Goal: Information Seeking & Learning: Learn about a topic

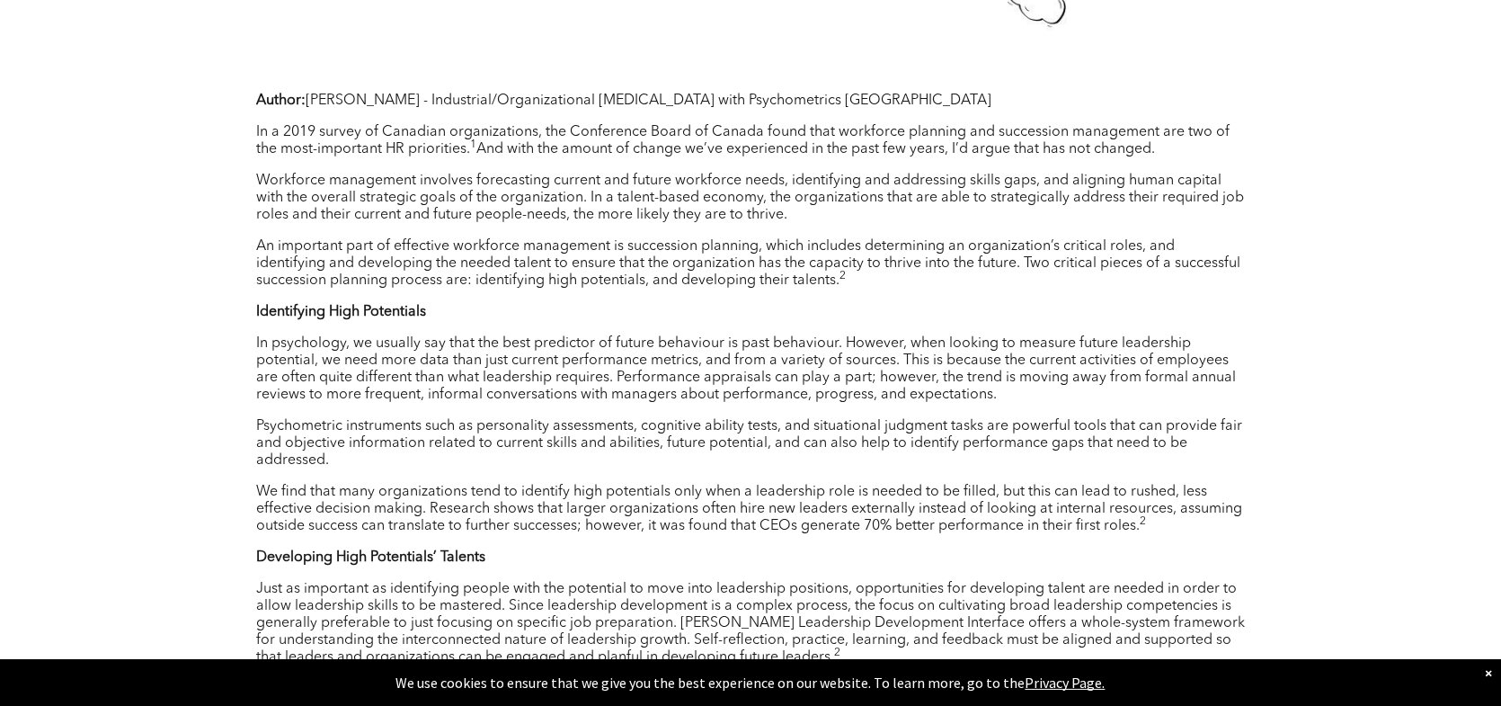
scroll to position [1438, 0]
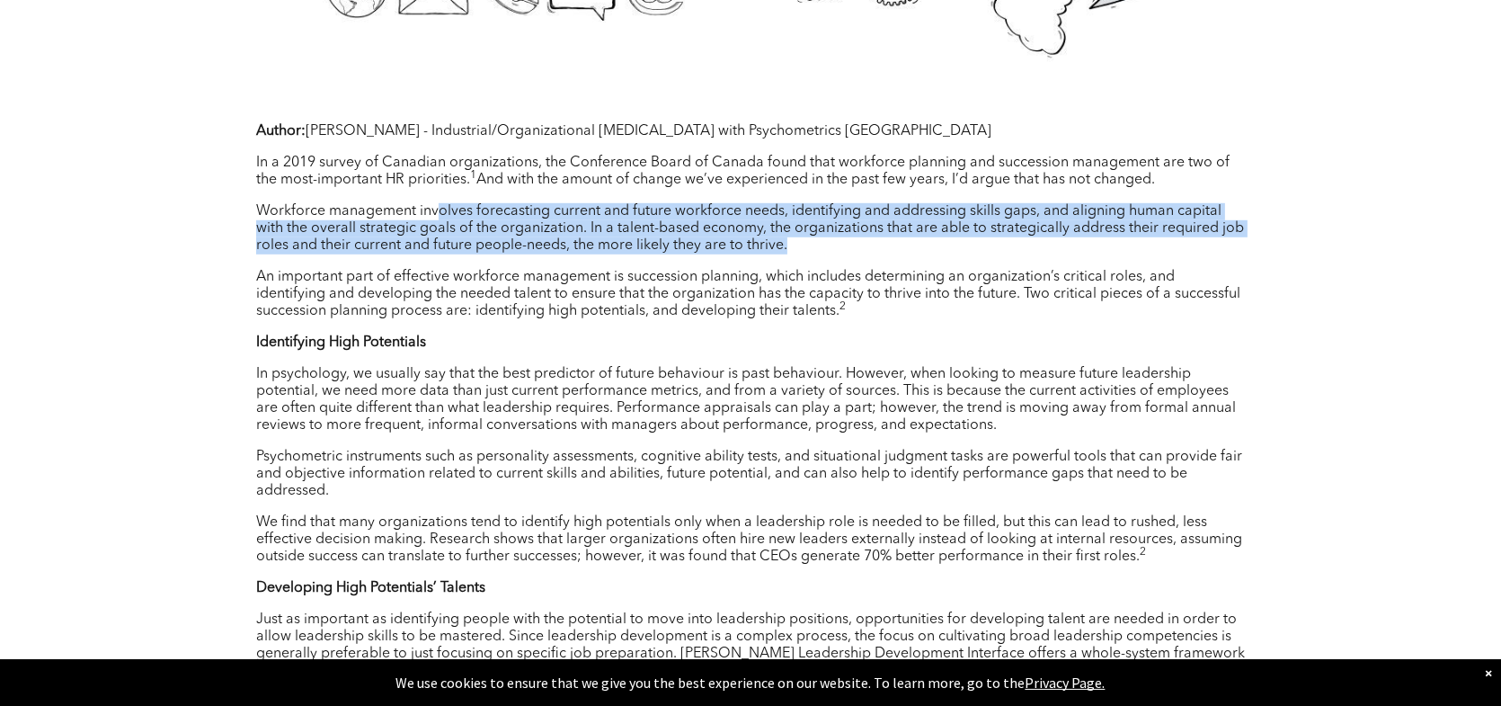
drag, startPoint x: 440, startPoint y: 201, endPoint x: 789, endPoint y: 238, distance: 351.6
click at [789, 238] on p "Workforce management involves forecasting current and future workforce needs, i…" at bounding box center [750, 228] width 989 height 51
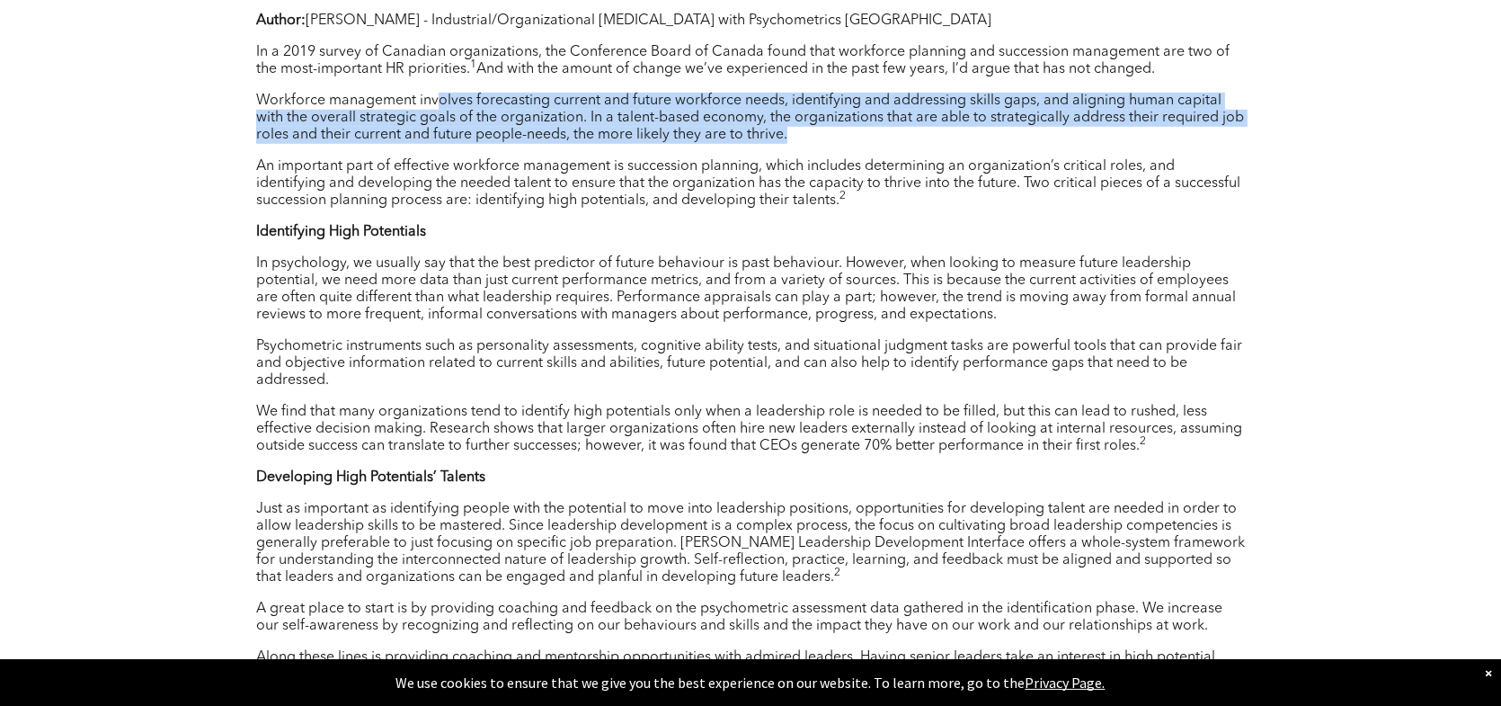
scroll to position [1551, 0]
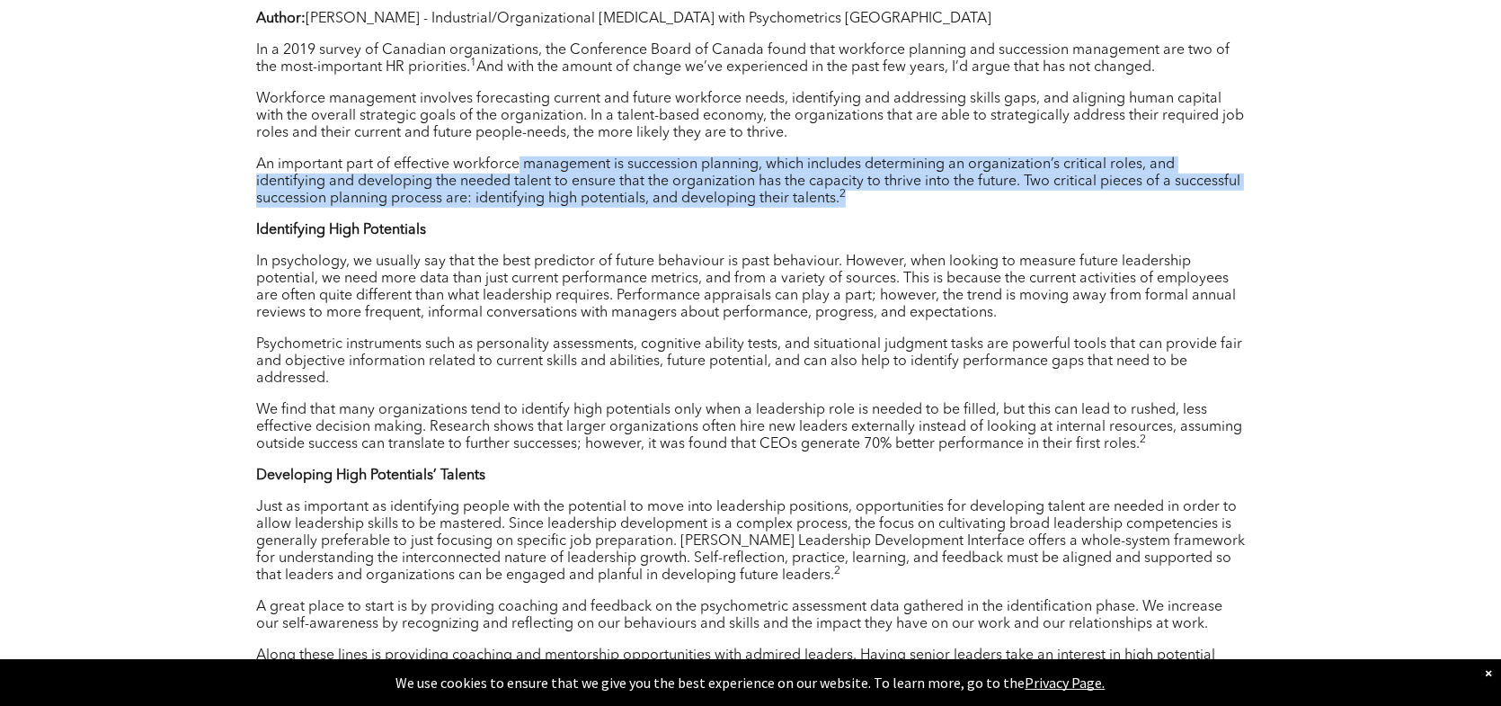
drag, startPoint x: 517, startPoint y: 160, endPoint x: 862, endPoint y: 193, distance: 346.8
click at [862, 193] on p "An important part of effective workforce management is succession planning, whi…" at bounding box center [750, 181] width 989 height 51
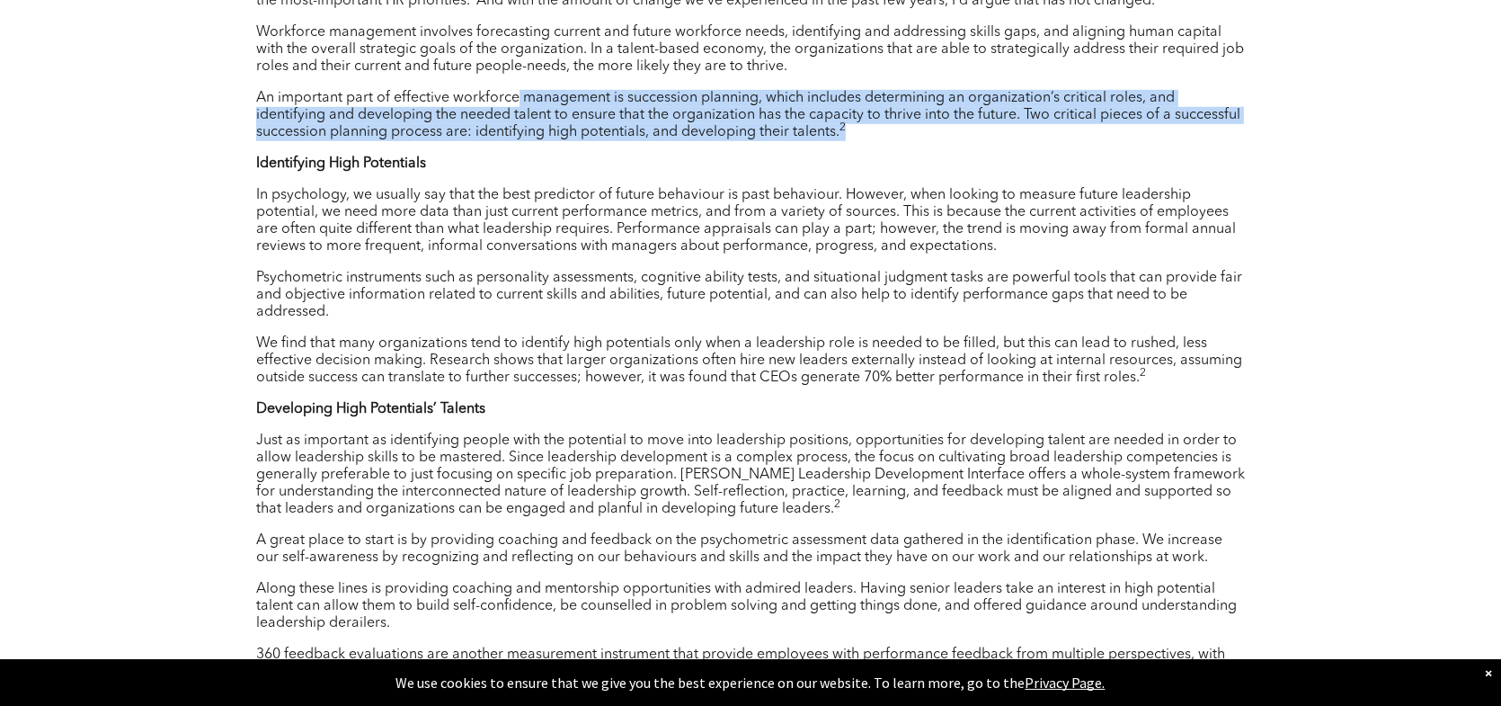
scroll to position [1618, 0]
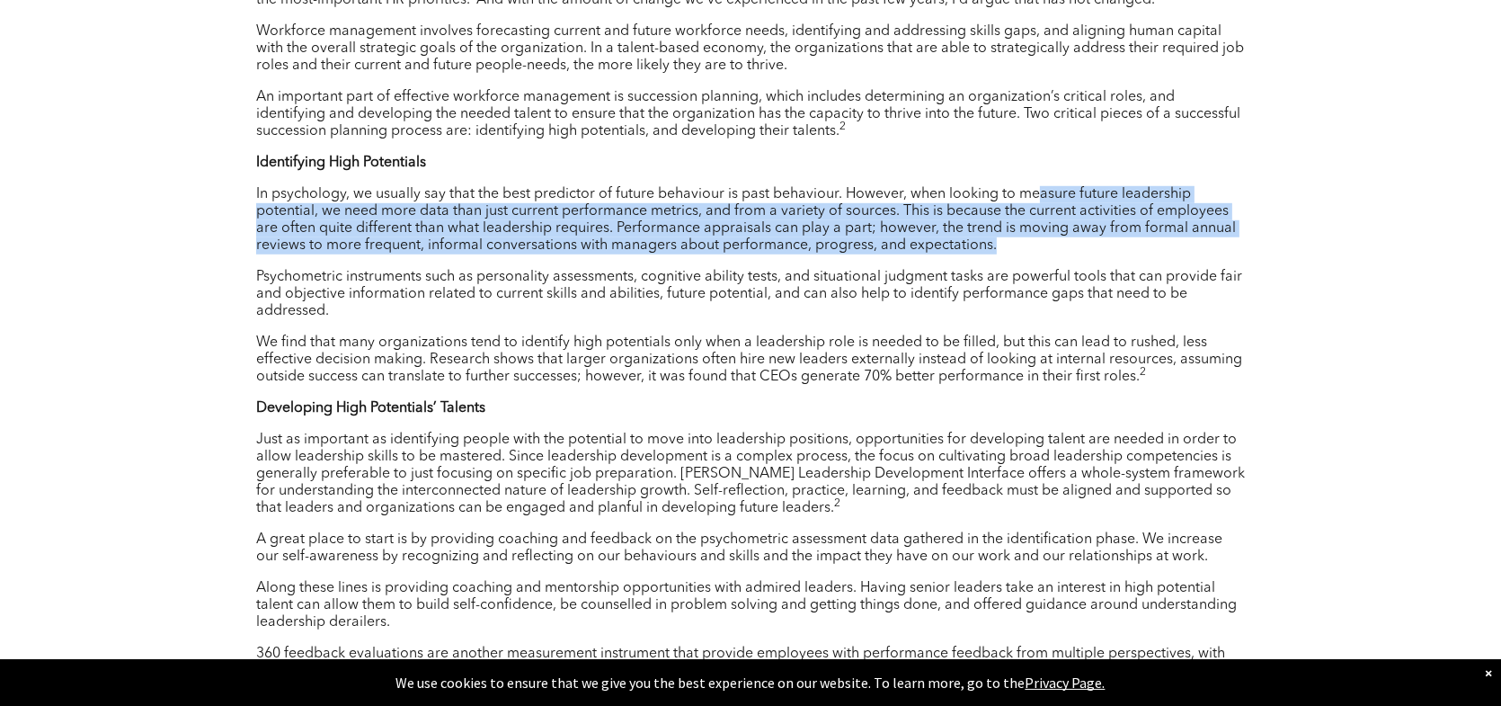
drag, startPoint x: 1040, startPoint y: 184, endPoint x: 1085, endPoint y: 233, distance: 66.2
click at [1085, 233] on p "In psychology, we usually say that the best predictor of future behaviour is pa…" at bounding box center [750, 220] width 989 height 68
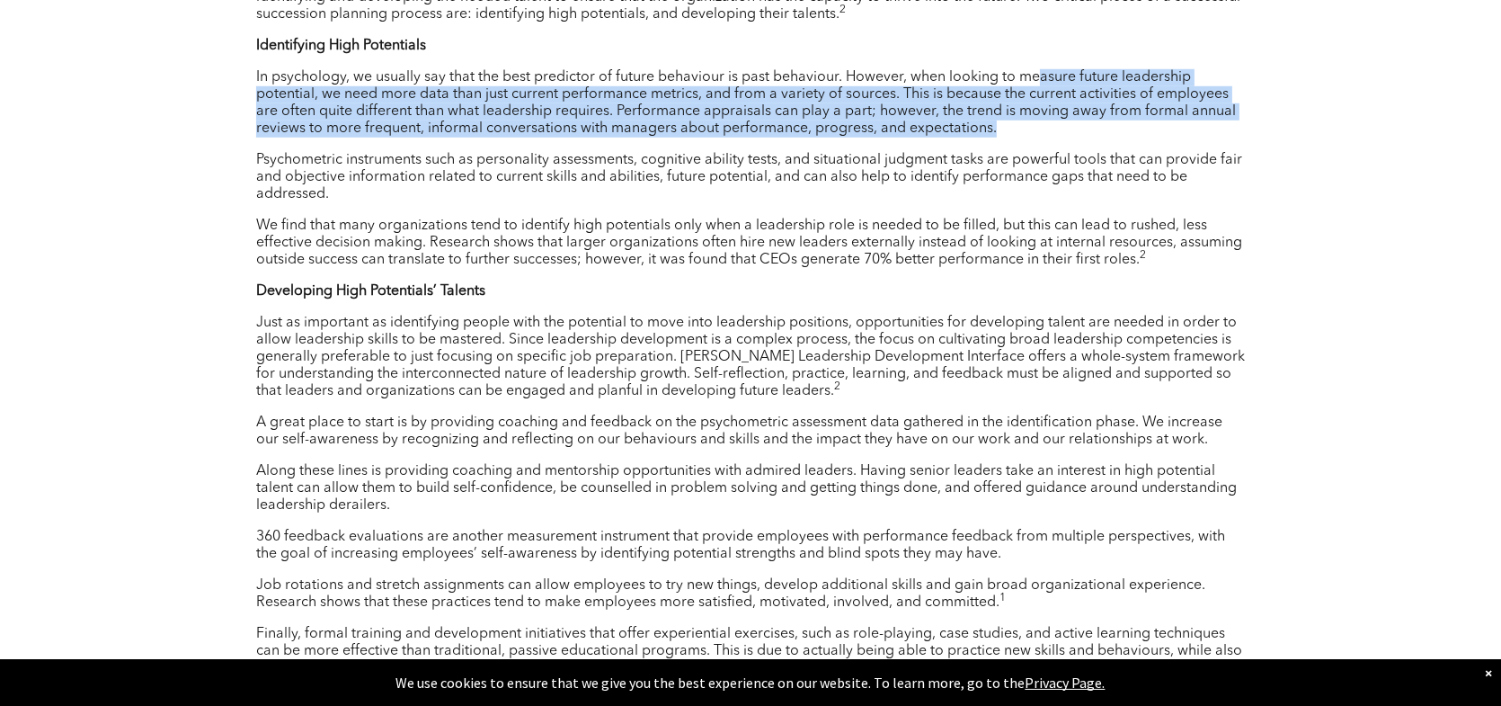
scroll to position [1730, 0]
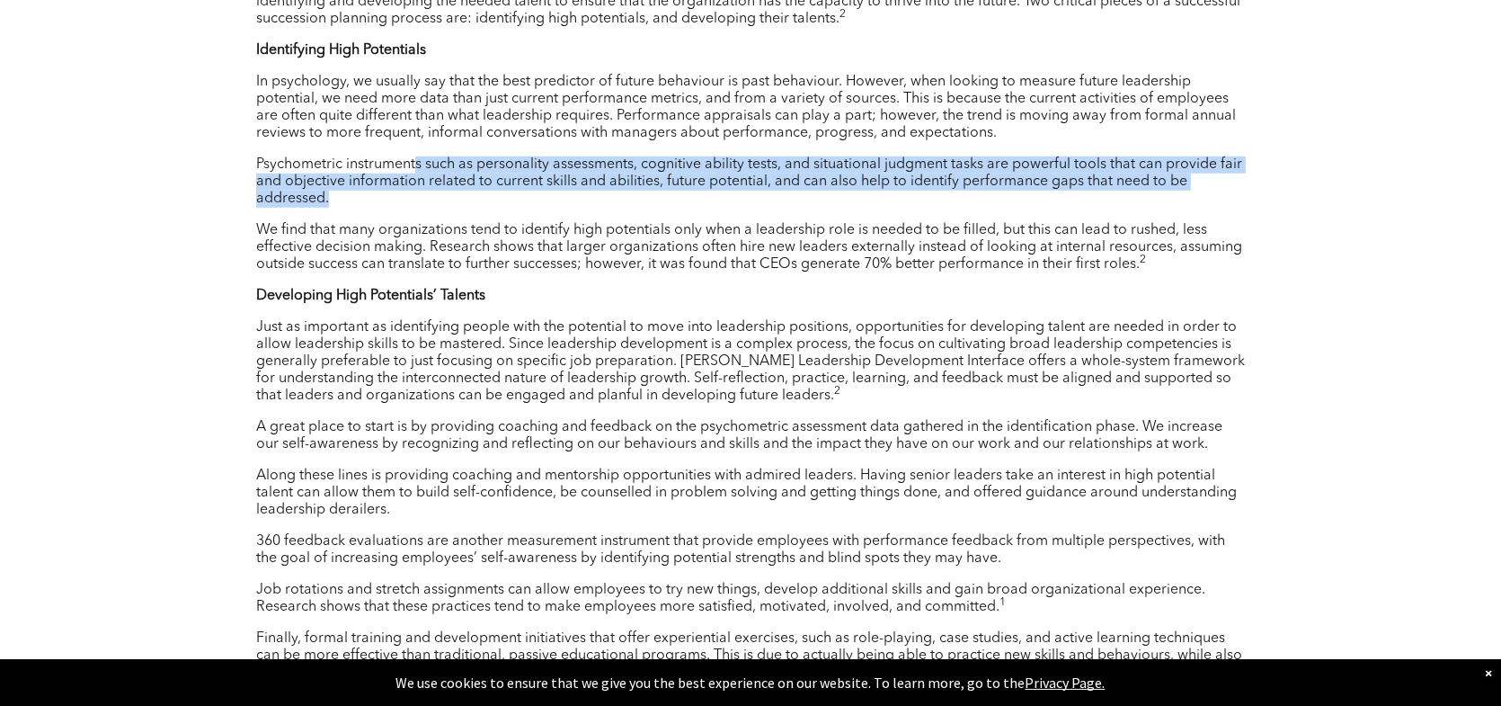
drag, startPoint x: 416, startPoint y: 154, endPoint x: 543, endPoint y: 191, distance: 132.2
click at [543, 191] on p "Psychometric instruments such as personality assessments, cognitive ability tes…" at bounding box center [750, 181] width 989 height 51
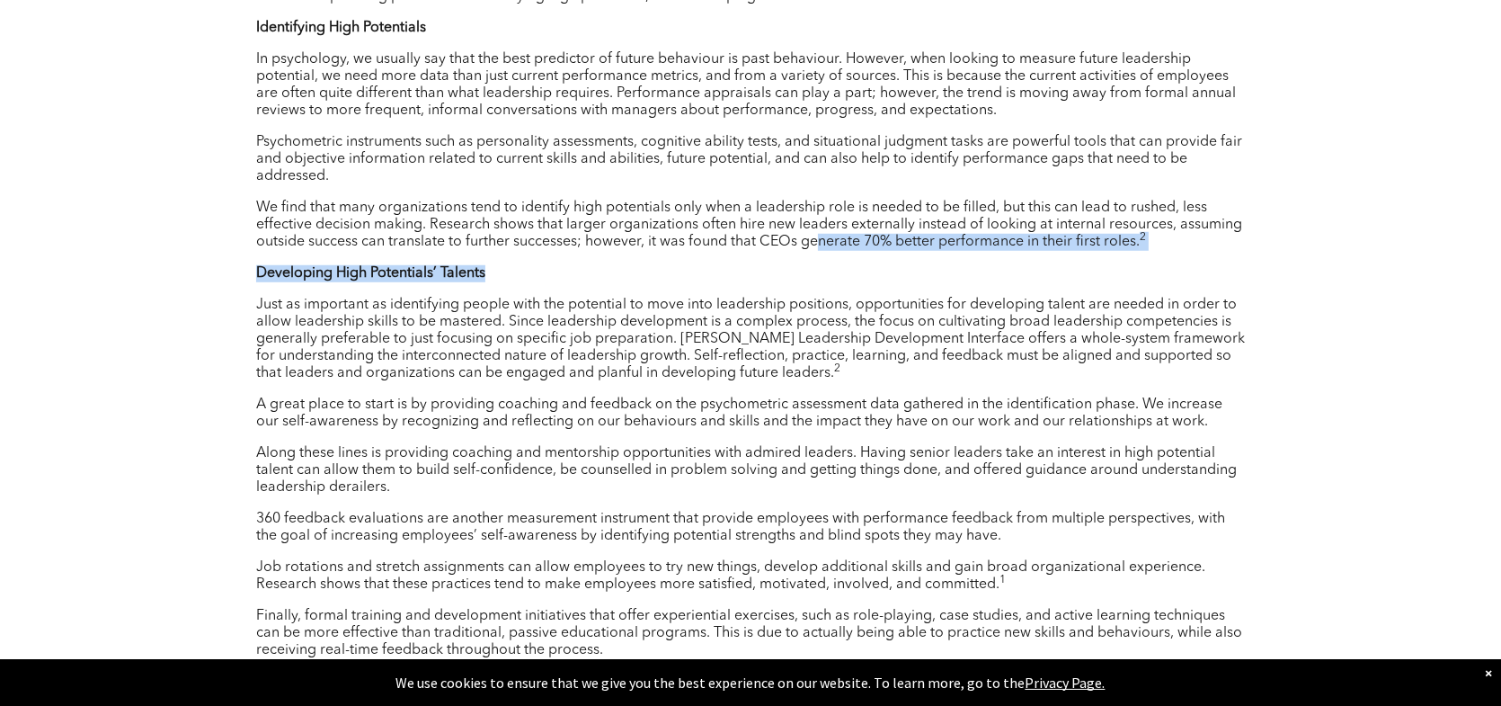
drag, startPoint x: 816, startPoint y: 230, endPoint x: 830, endPoint y: 239, distance: 16.2
click at [830, 239] on div "Author: [PERSON_NAME] - Industrial/Organizational [MEDICAL_DATA] with Psychomet…" at bounding box center [750, 500] width 989 height 1383
click at [688, 251] on div "Author: [PERSON_NAME] - Industrial/Organizational [MEDICAL_DATA] with Psychomet…" at bounding box center [750, 500] width 989 height 1383
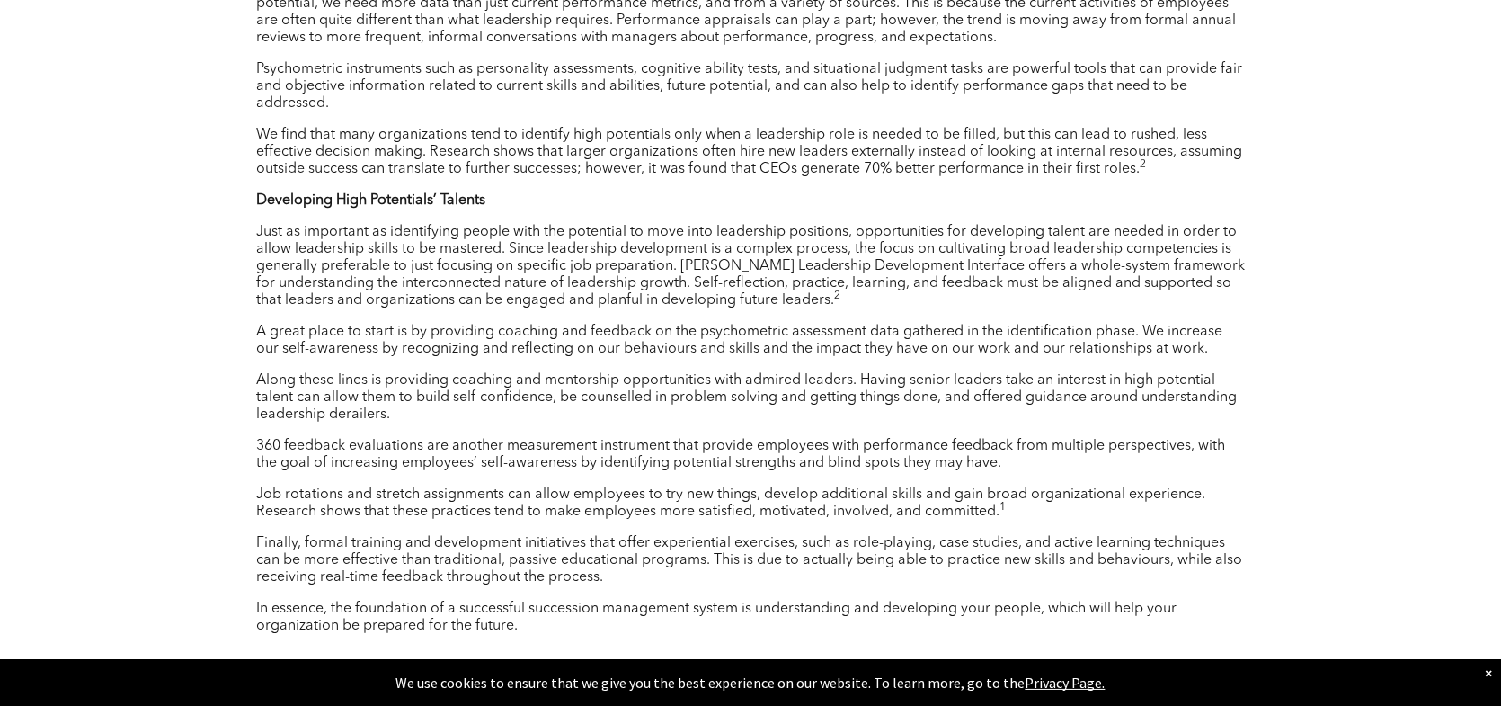
scroll to position [1865, 0]
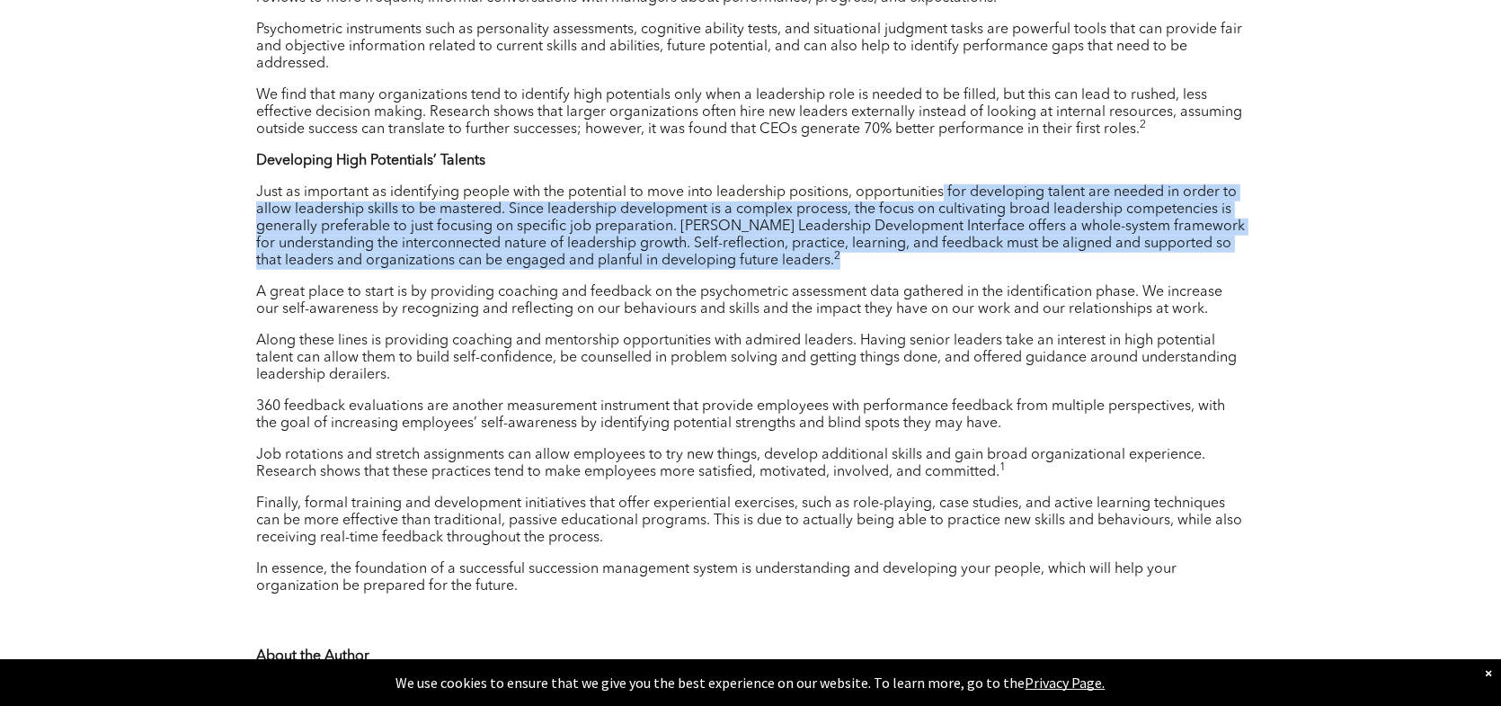
drag, startPoint x: 944, startPoint y: 180, endPoint x: 958, endPoint y: 245, distance: 66.3
click at [958, 245] on p "Just as important as identifying people with the potential to move into leaders…" at bounding box center [750, 226] width 989 height 85
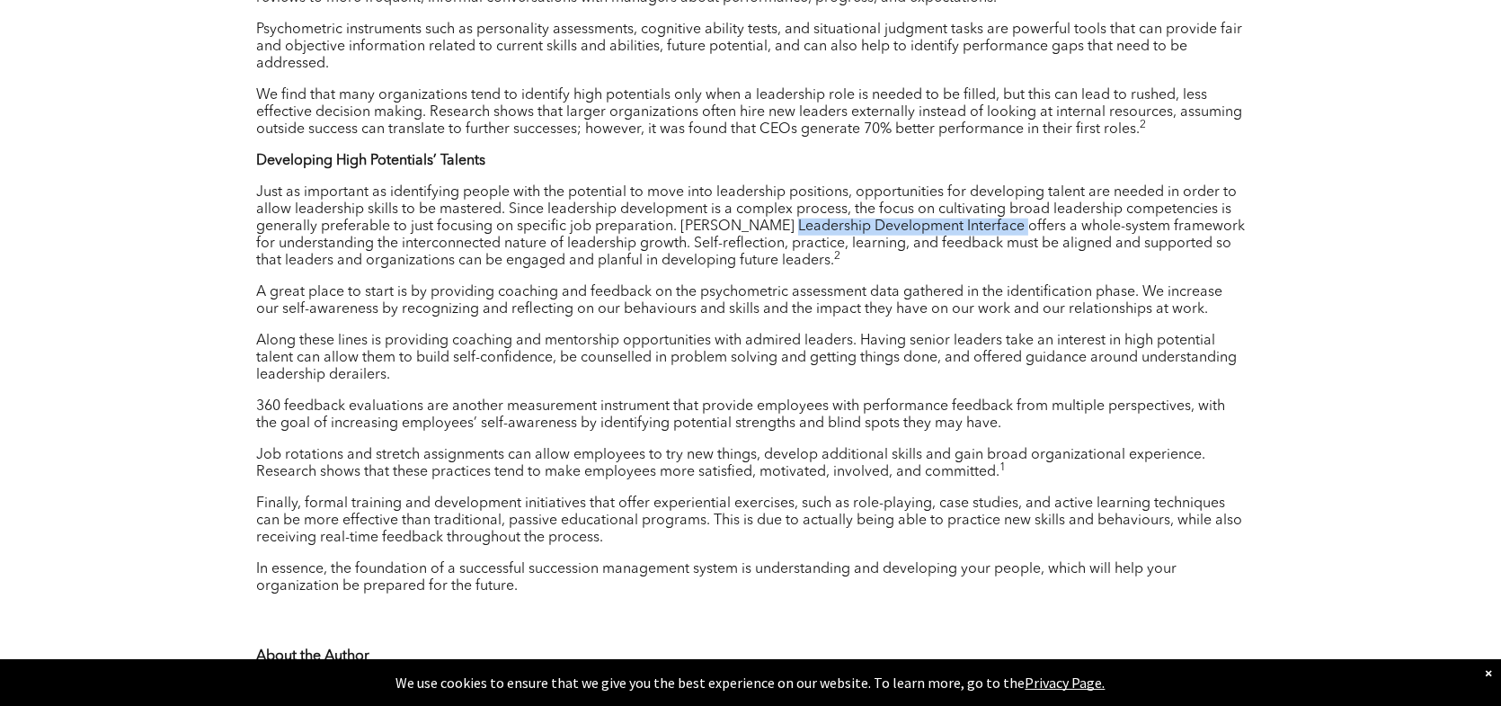
drag, startPoint x: 778, startPoint y: 211, endPoint x: 1011, endPoint y: 212, distance: 232.8
click at [1011, 212] on p "Just as important as identifying people with the potential to move into leaders…" at bounding box center [750, 226] width 989 height 85
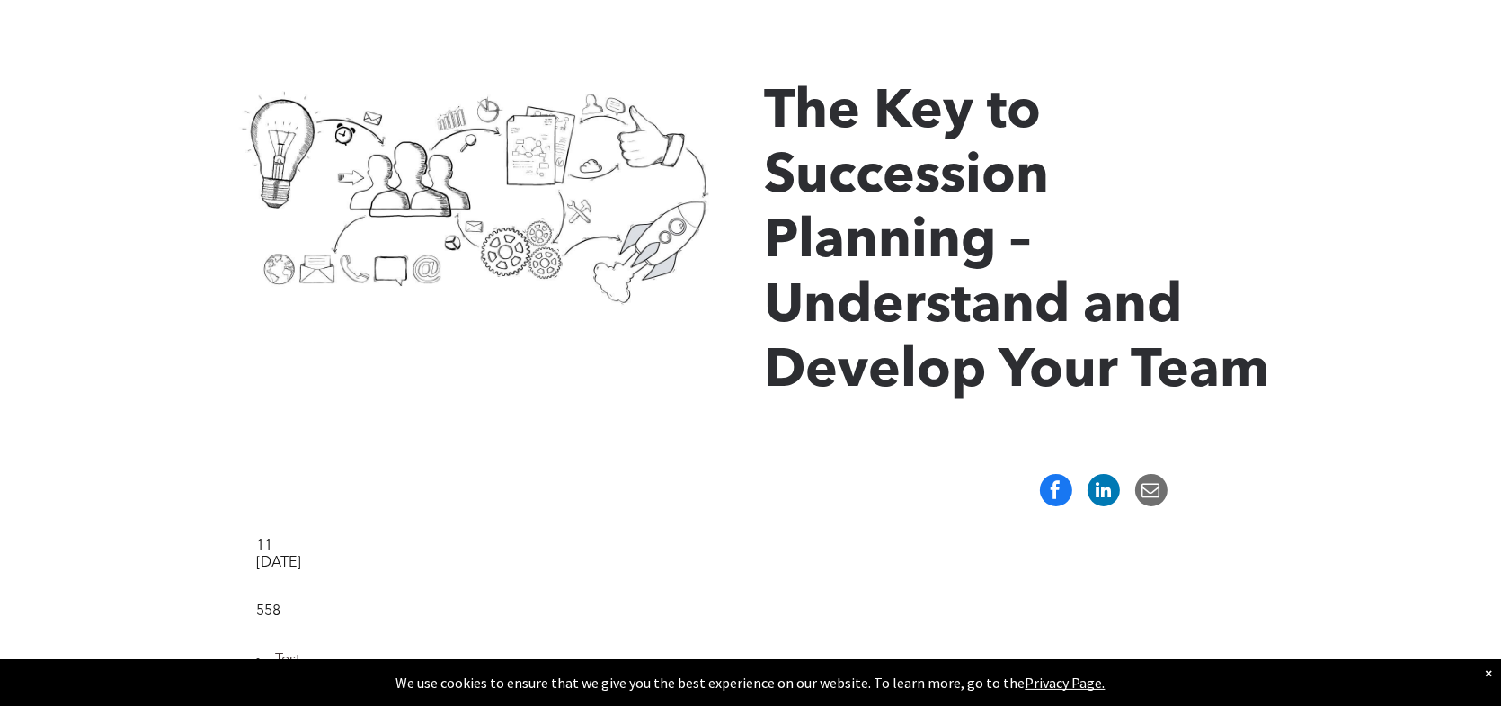
scroll to position [292, 0]
